Goal: Task Accomplishment & Management: Manage account settings

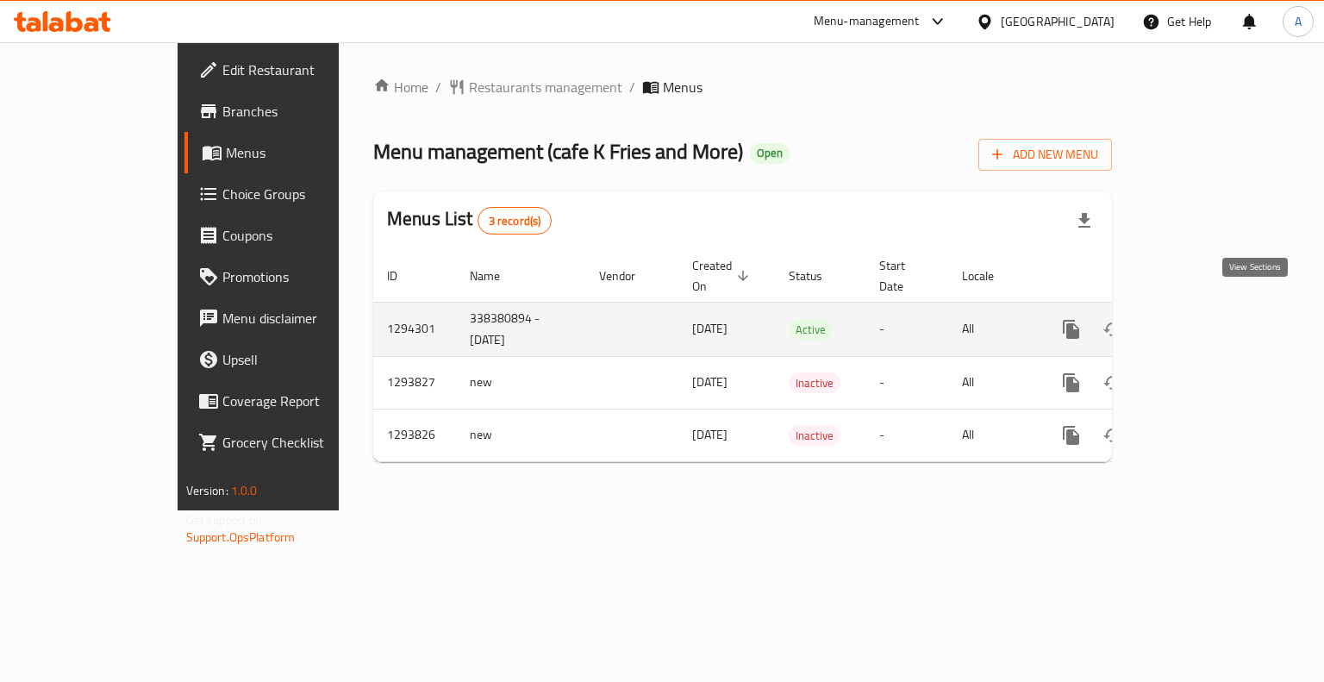
click at [1206, 319] on icon "enhanced table" at bounding box center [1196, 329] width 21 height 21
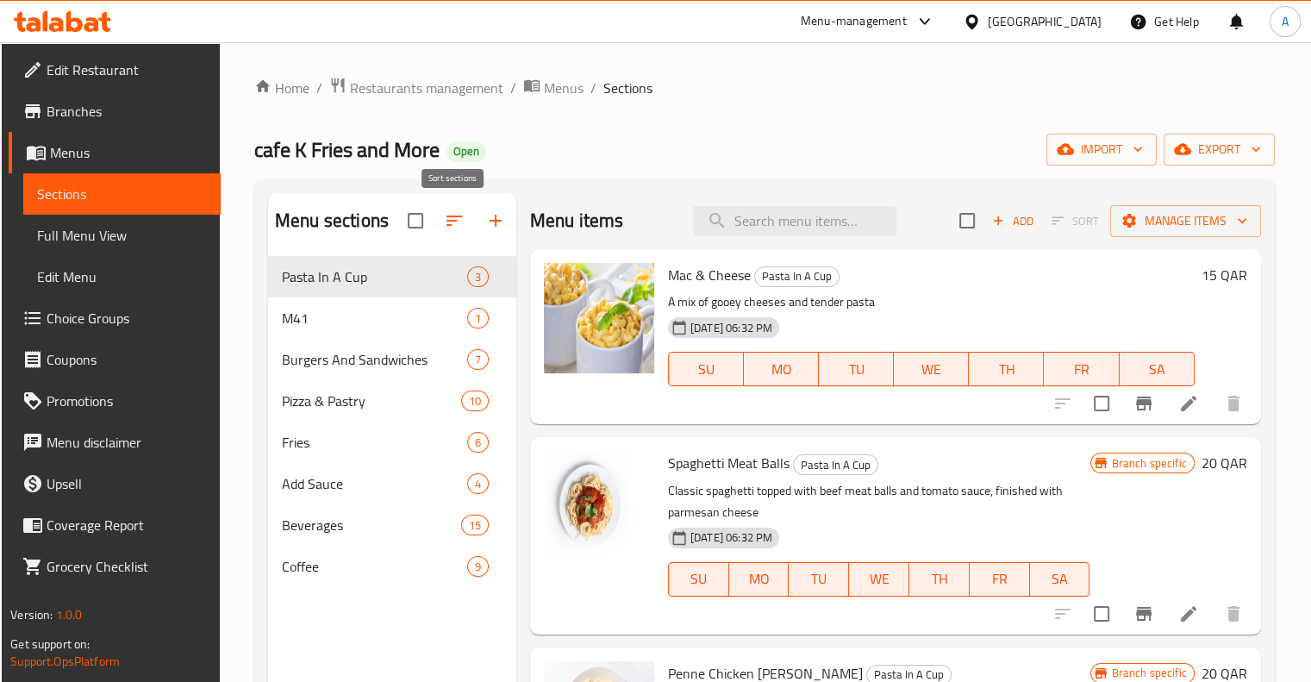
click at [455, 221] on icon "button" at bounding box center [455, 221] width 16 height 10
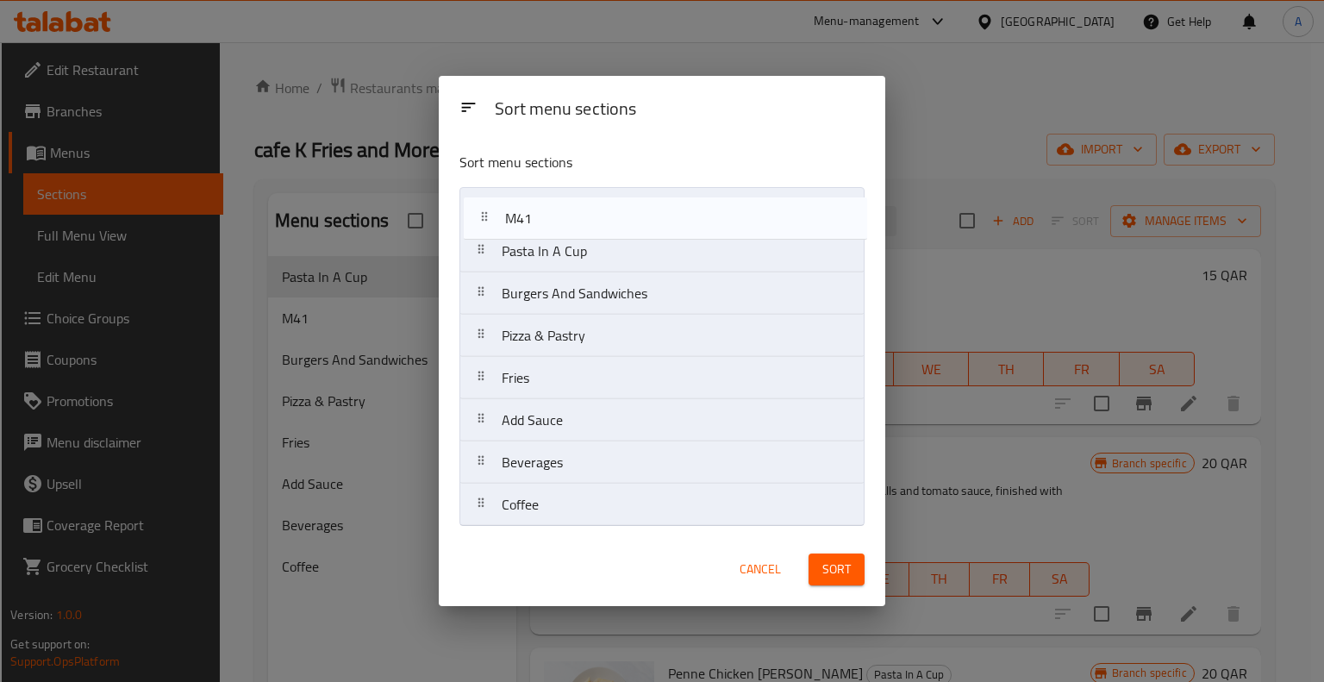
drag, startPoint x: 528, startPoint y: 259, endPoint x: 538, endPoint y: 205, distance: 54.5
click at [538, 205] on nav "Pasta In A Cup M41 Burgers And Sandwiches Pizza & Pastry Fries Add Sauce Bevera…" at bounding box center [662, 357] width 404 height 340
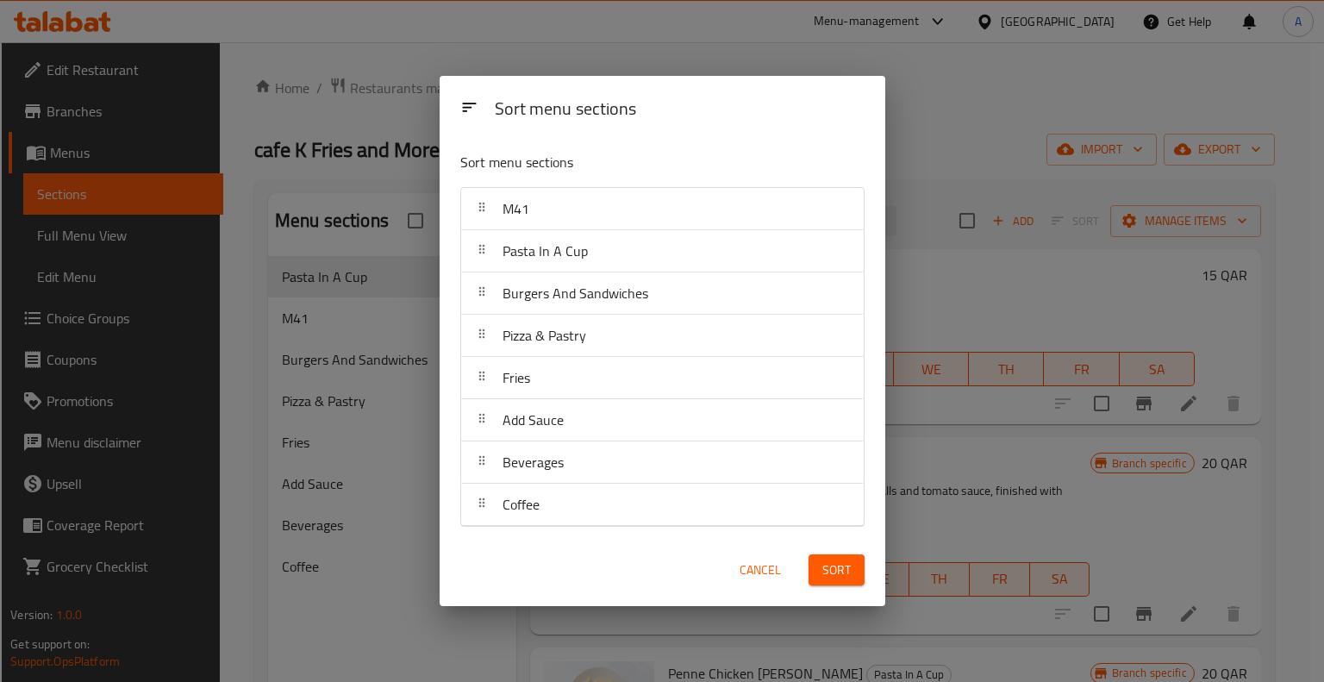
click at [851, 573] on button "Sort" at bounding box center [837, 570] width 56 height 32
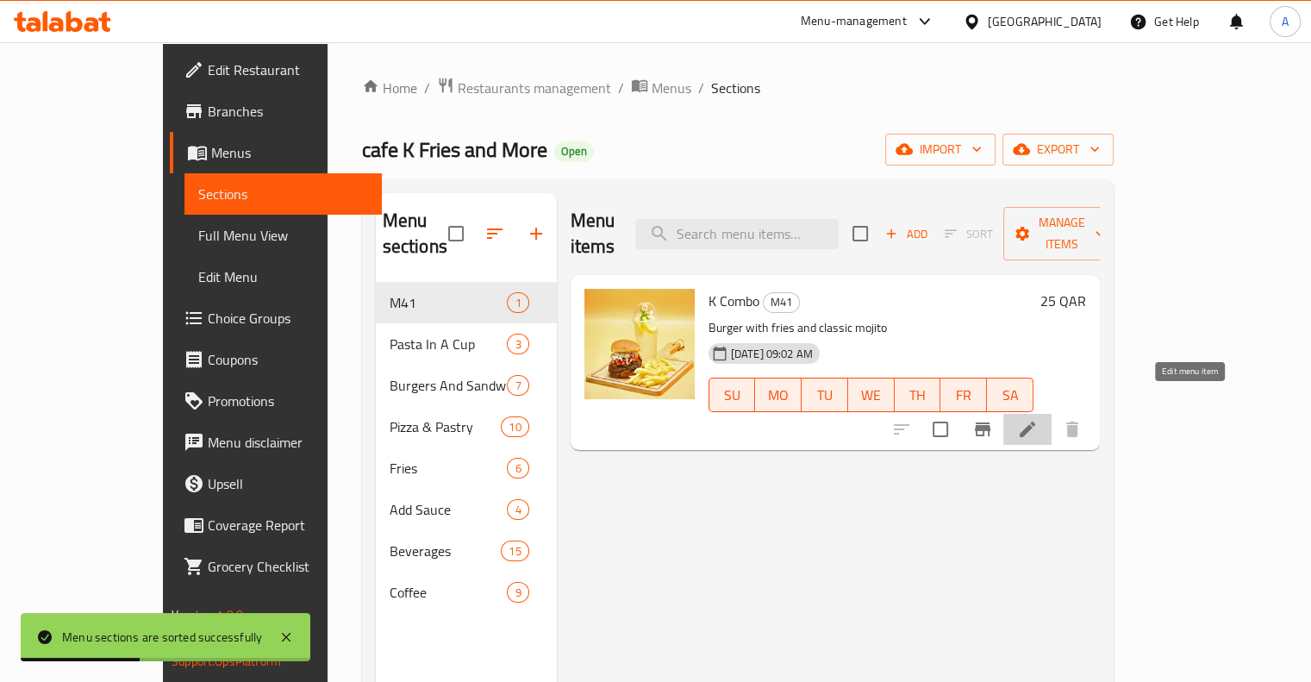
click at [1038, 419] on icon at bounding box center [1027, 429] width 21 height 21
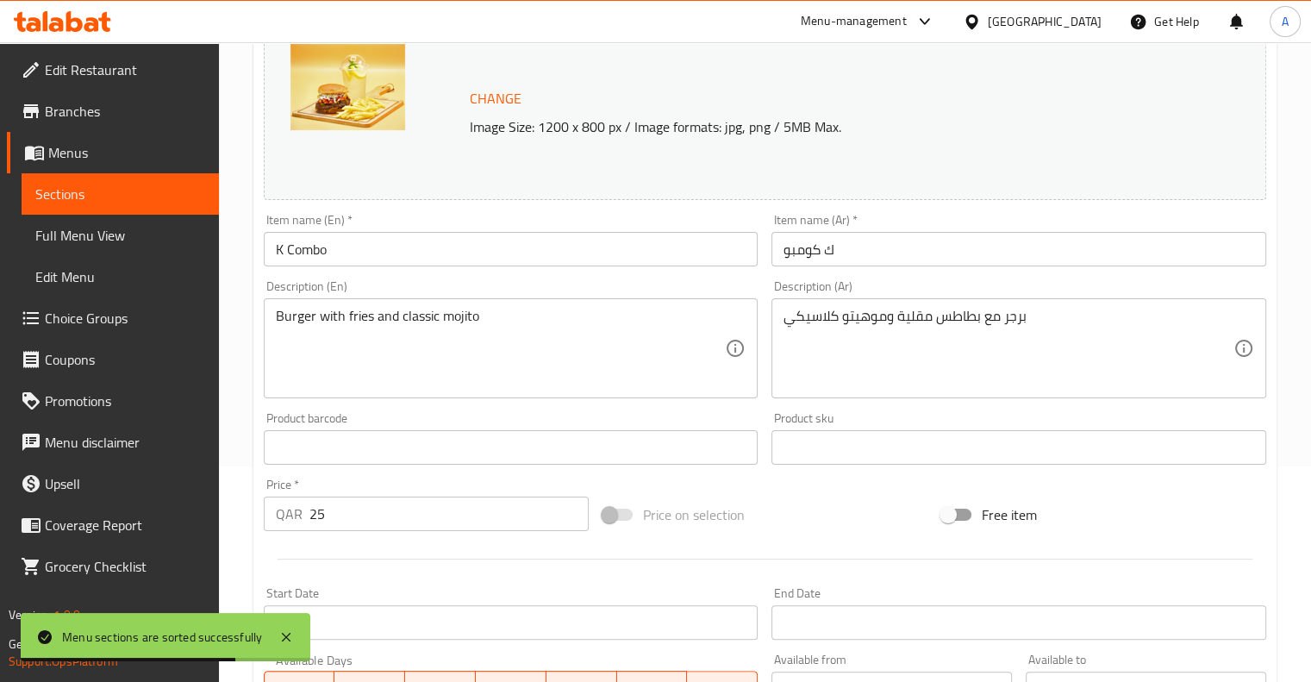
scroll to position [217, 0]
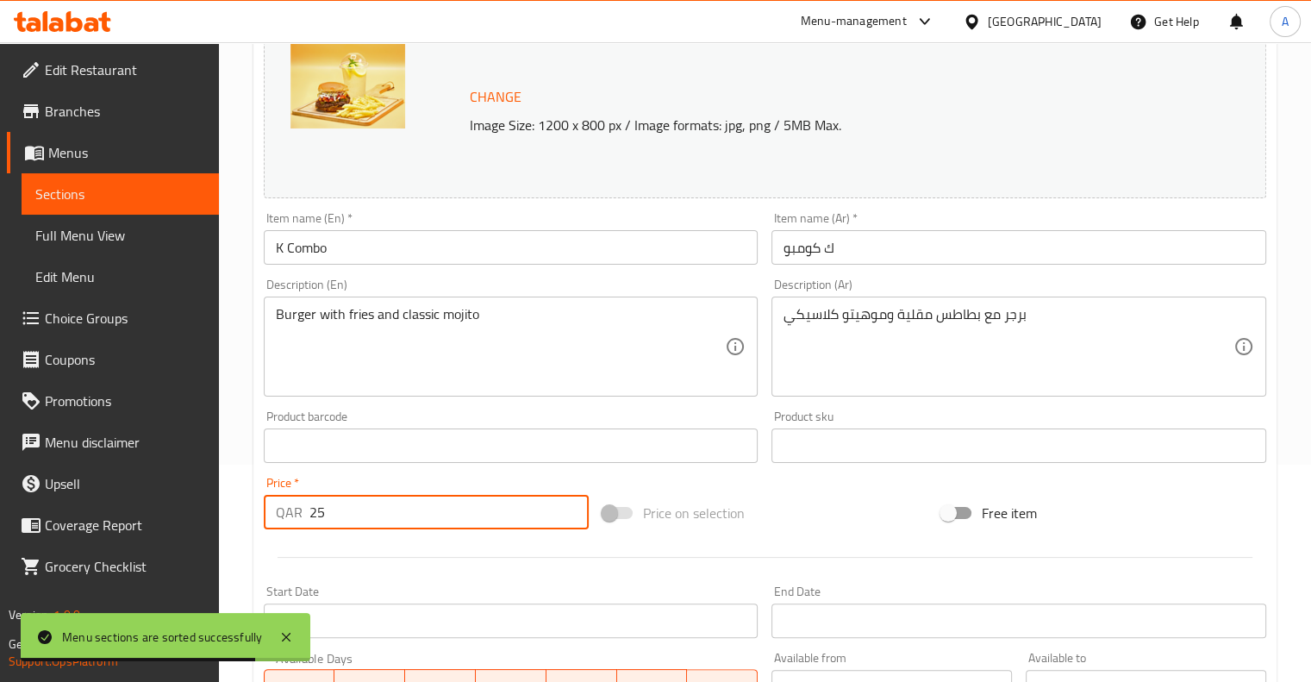
click at [346, 510] on input "25" at bounding box center [449, 512] width 279 height 34
type input "2"
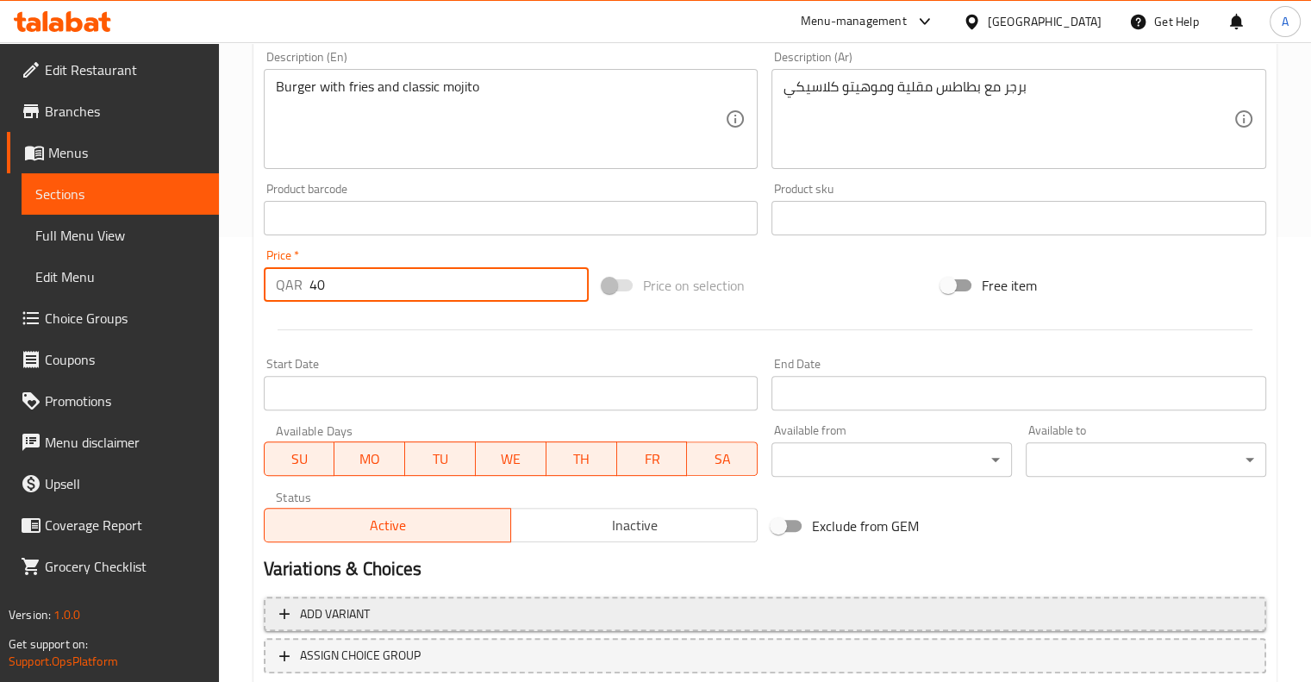
scroll to position [560, 0]
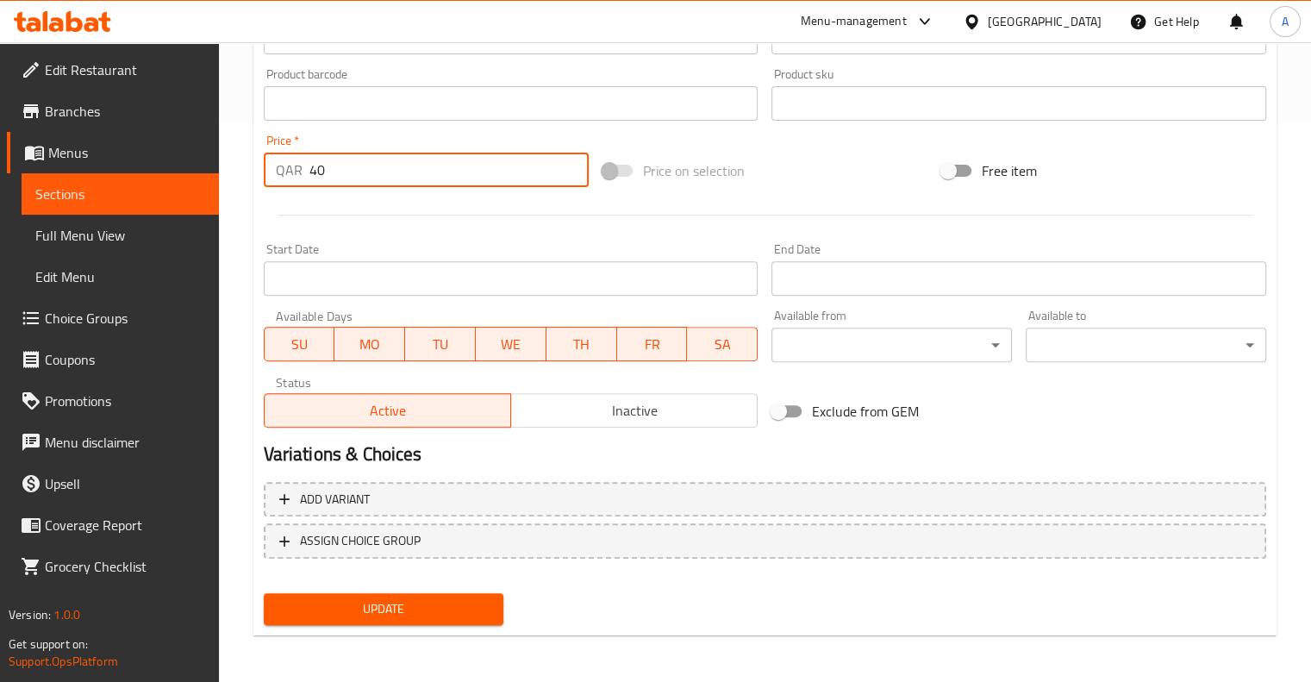
type input "40"
click at [338, 596] on button "Update" at bounding box center [384, 609] width 241 height 32
click at [473, 612] on span "Update" at bounding box center [384, 609] width 213 height 22
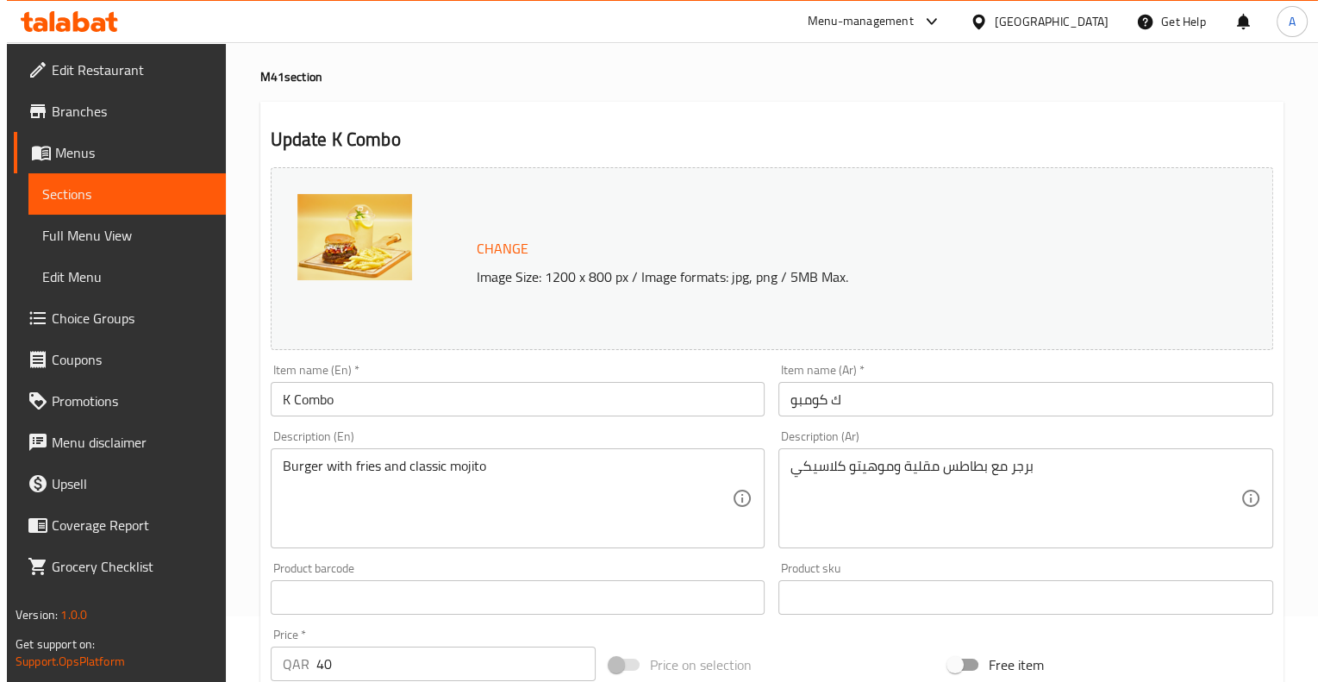
scroll to position [0, 0]
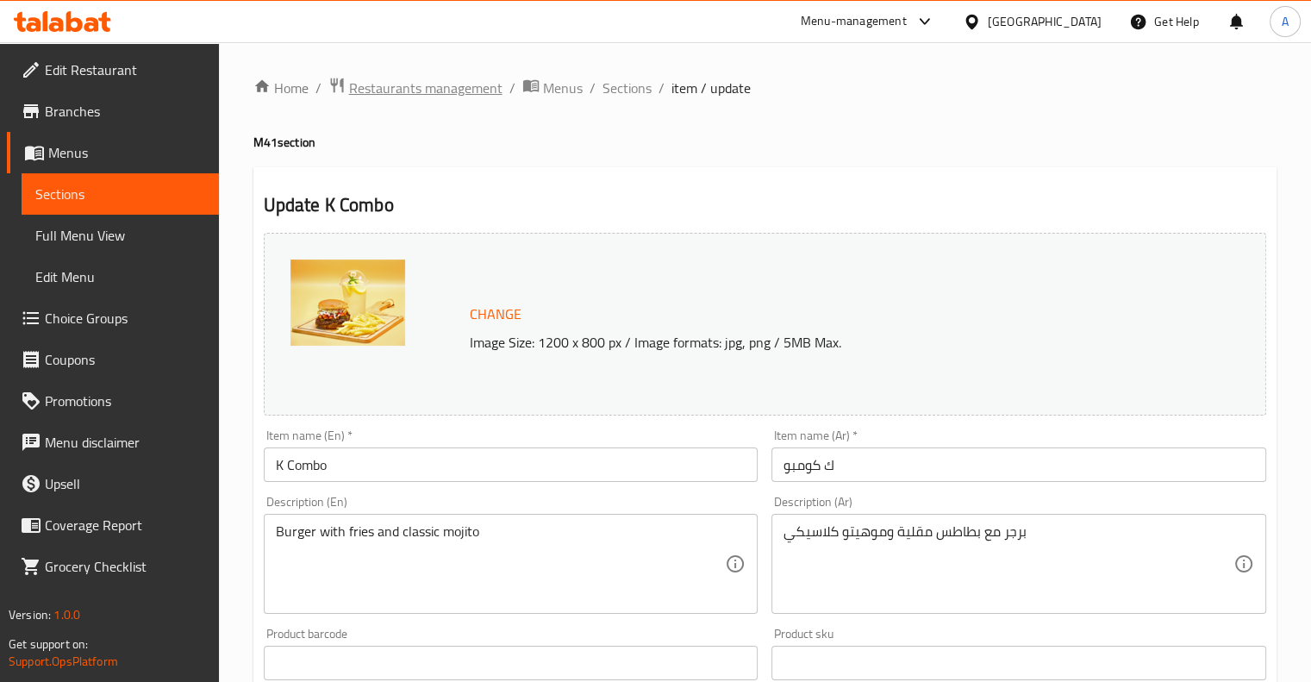
click at [438, 92] on span "Restaurants management" at bounding box center [425, 88] width 153 height 21
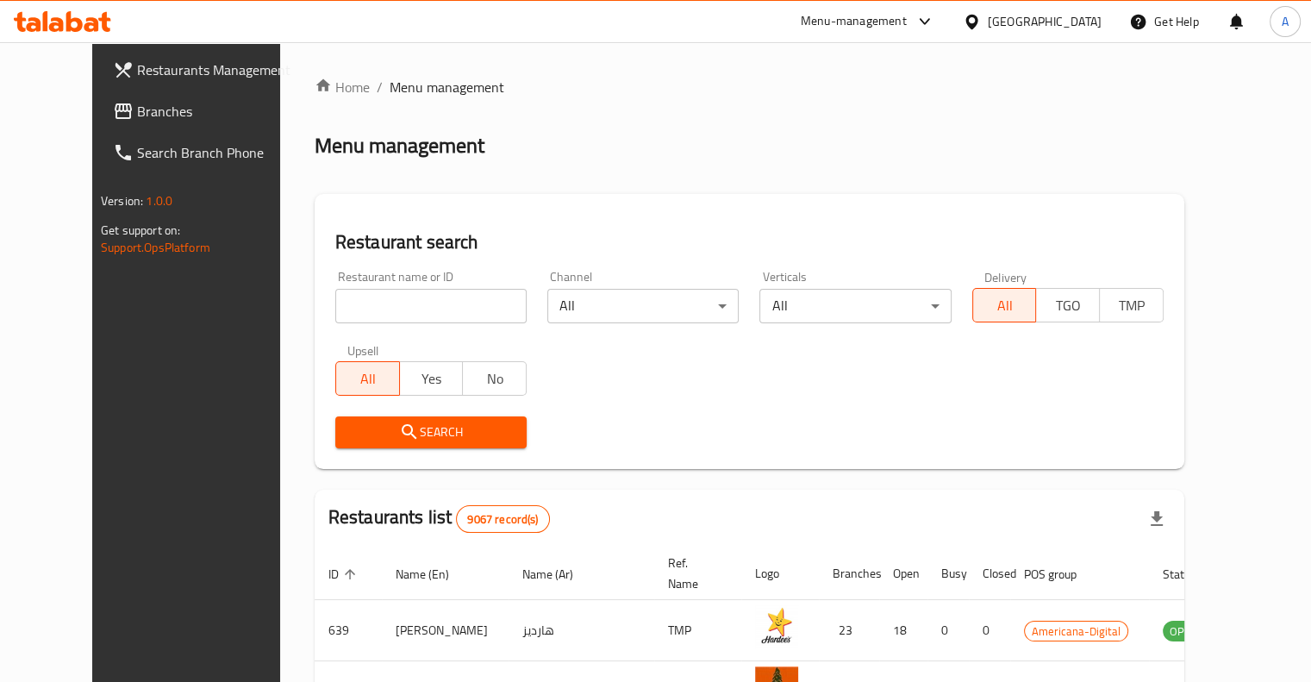
click at [430, 293] on input "search" at bounding box center [430, 306] width 191 height 34
click at [420, 434] on span "Search" at bounding box center [431, 433] width 164 height 22
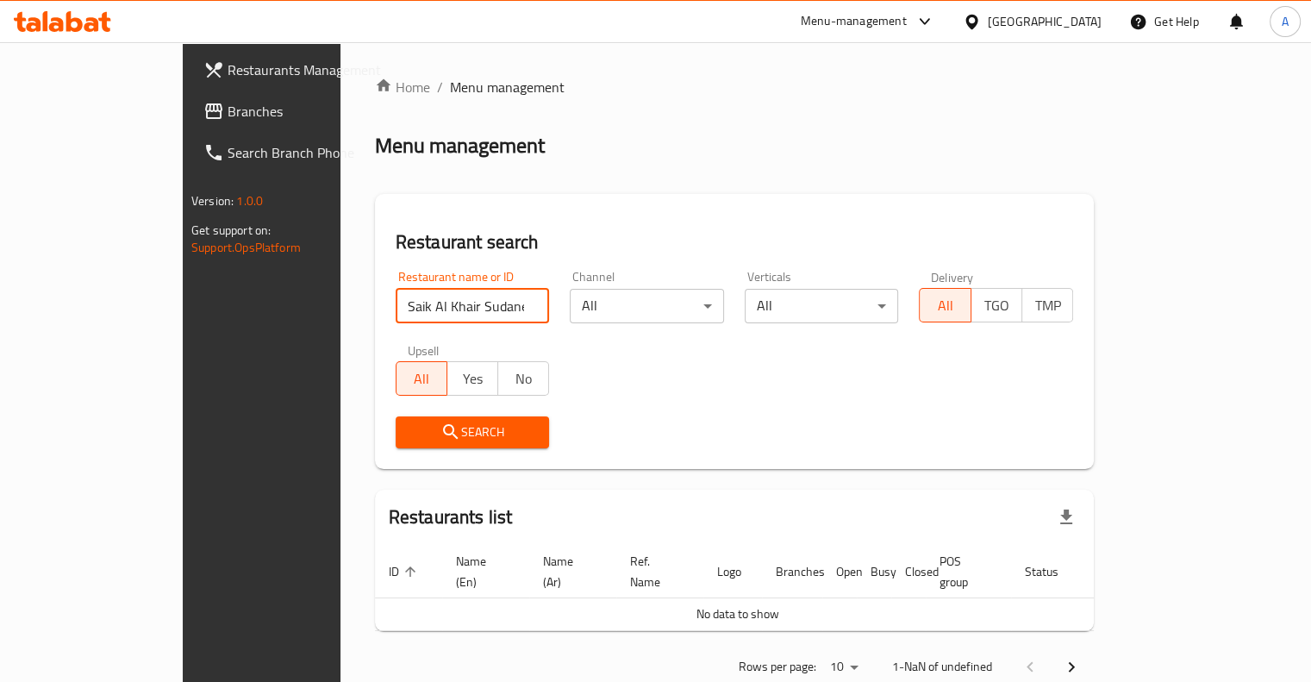
click at [474, 313] on input "Saik Al Khair Sudanese Restaurant" at bounding box center [473, 306] width 154 height 34
type input "Saik Al Khair"
click button "Search" at bounding box center [473, 432] width 154 height 32
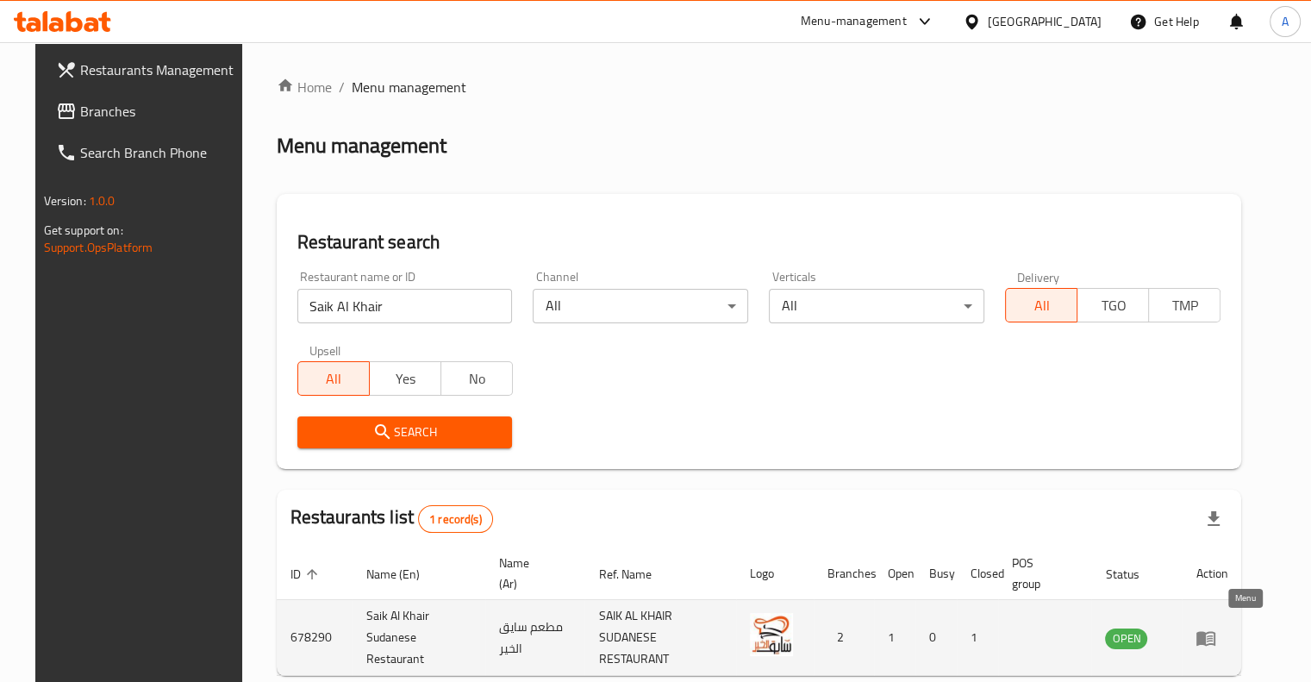
click at [1216, 635] on icon "enhanced table" at bounding box center [1206, 638] width 19 height 15
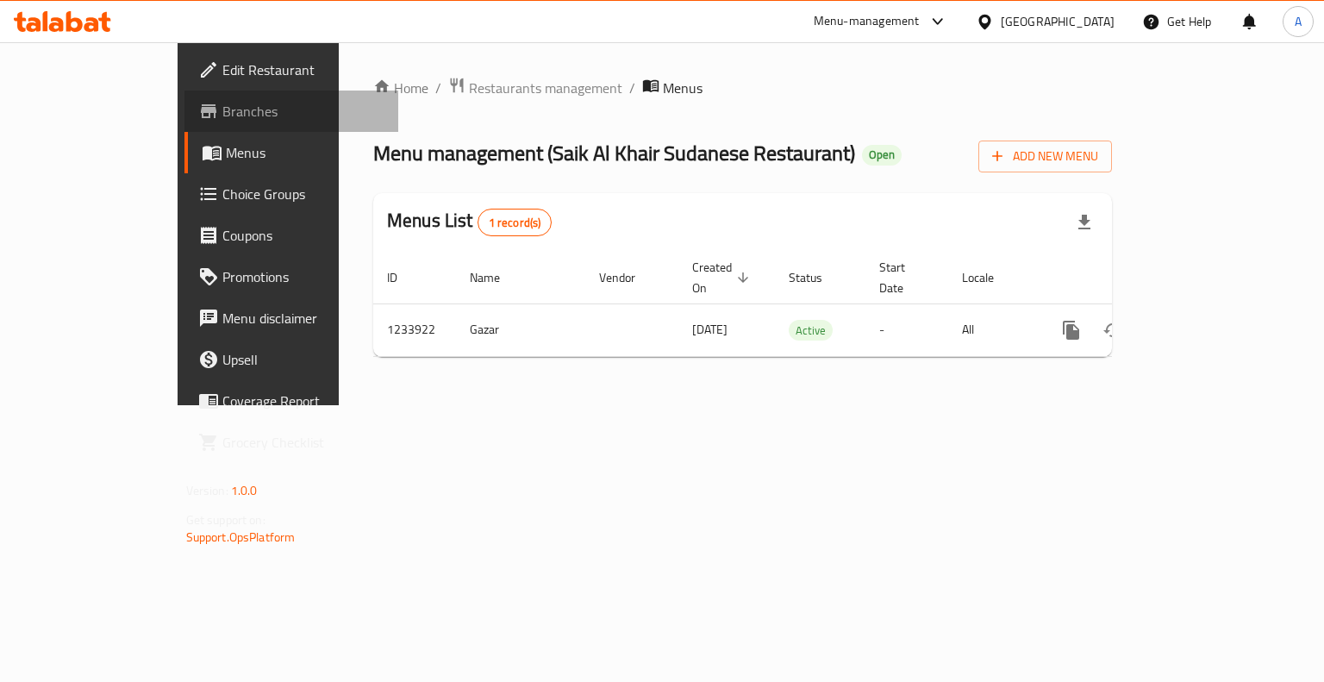
click at [222, 110] on span "Branches" at bounding box center [303, 111] width 163 height 21
